Goal: Task Accomplishment & Management: Manage account settings

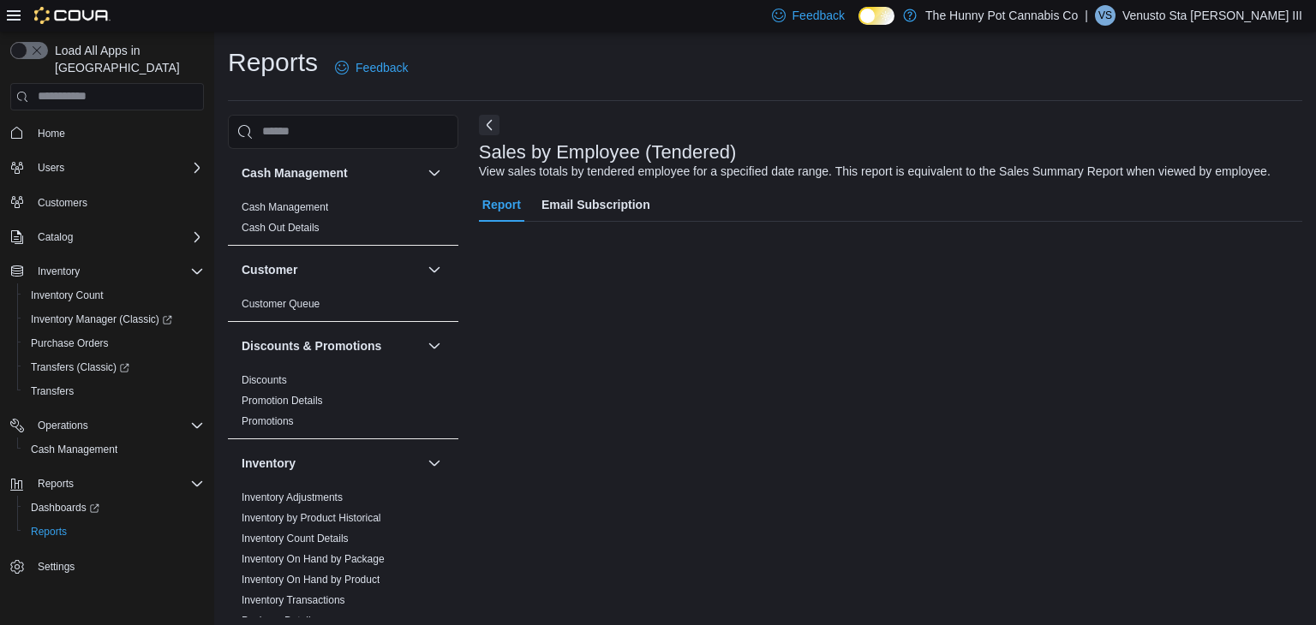
scroll to position [6, 0]
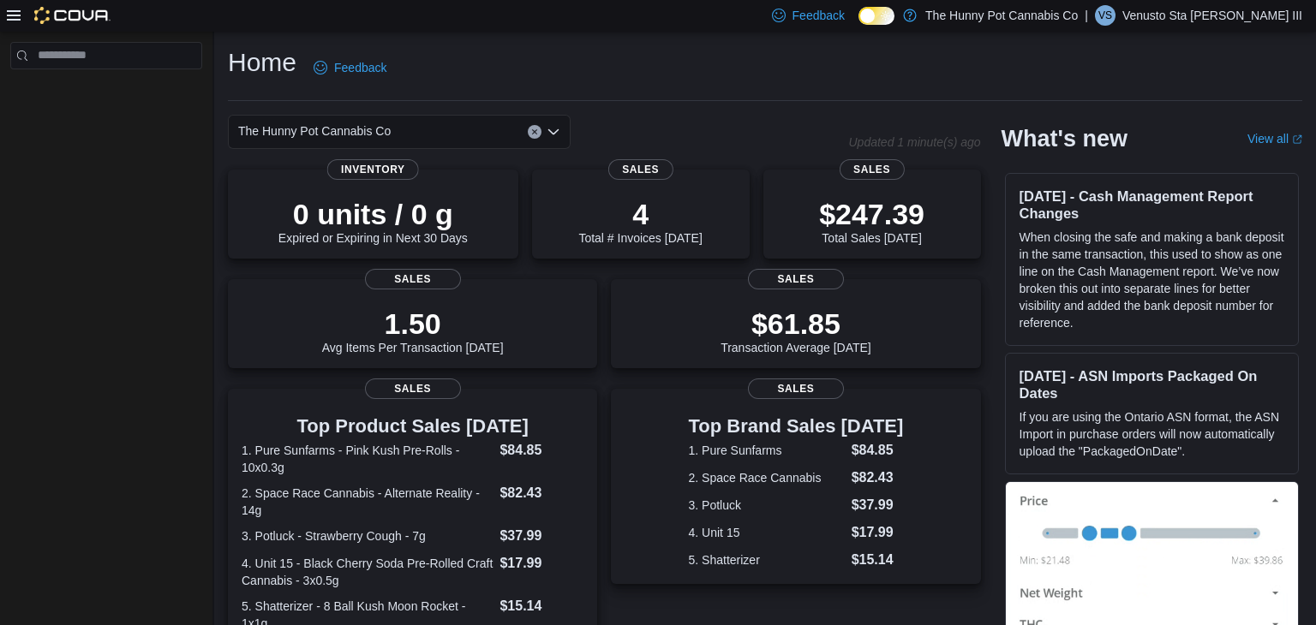
click at [1236, 13] on p "Venusto Sta Maria III" at bounding box center [1212, 15] width 180 height 21
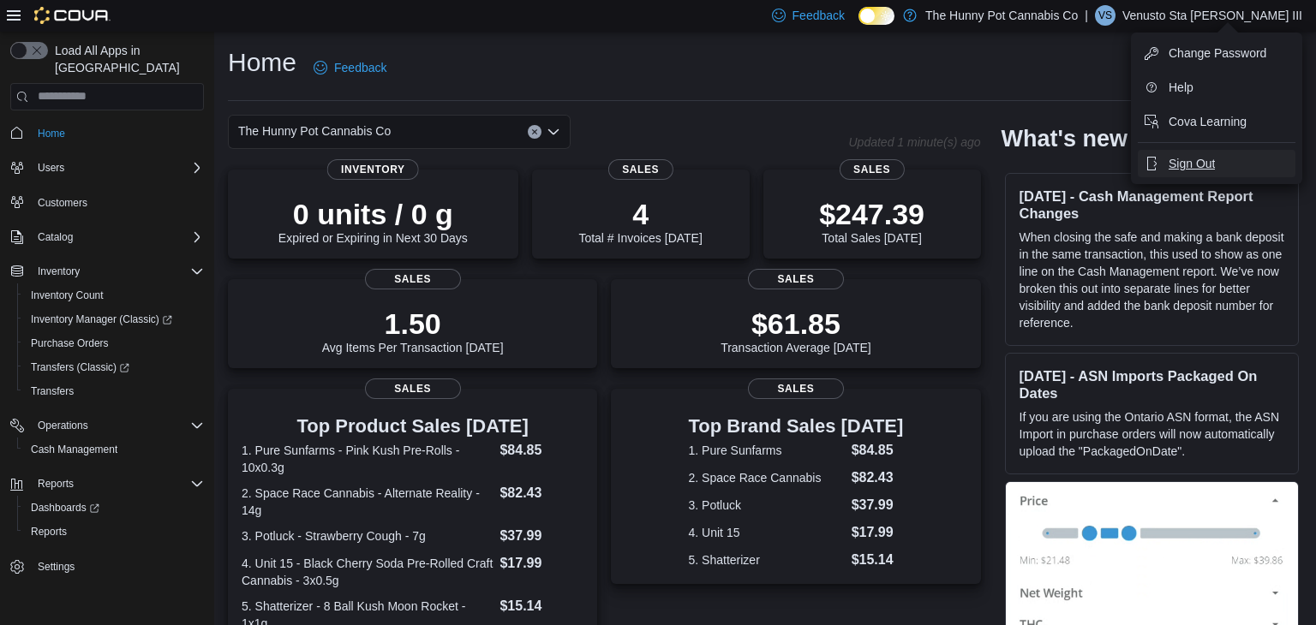
click at [1191, 156] on span "Sign Out" at bounding box center [1191, 163] width 46 height 17
